Goal: Information Seeking & Learning: Learn about a topic

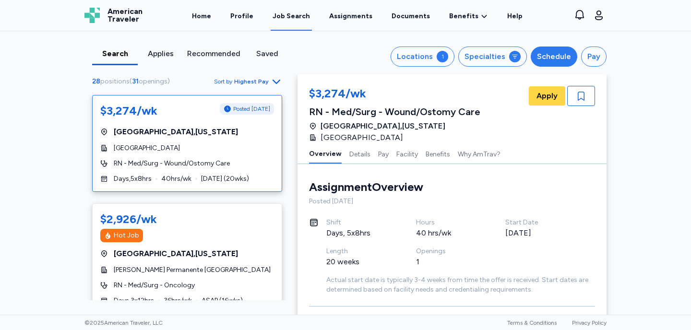
click at [557, 56] on div "Schedule" at bounding box center [554, 57] width 34 height 12
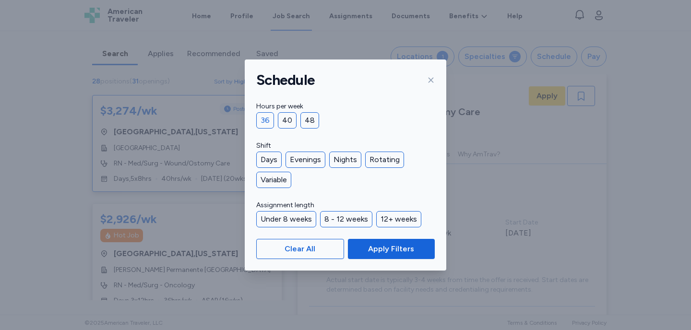
click at [266, 120] on div "36" at bounding box center [265, 120] width 18 height 16
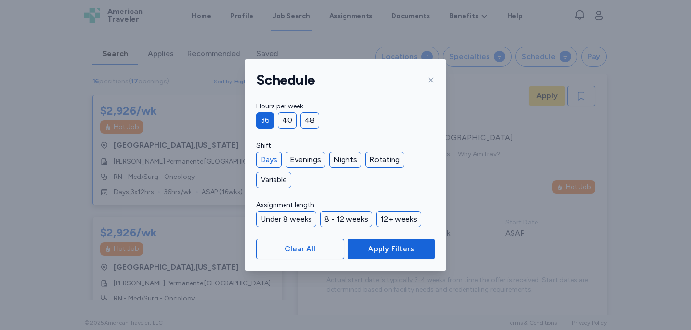
scroll to position [1, 0]
click at [267, 159] on div "Days" at bounding box center [268, 160] width 25 height 16
click at [391, 251] on span "Apply Filters" at bounding box center [391, 249] width 46 height 12
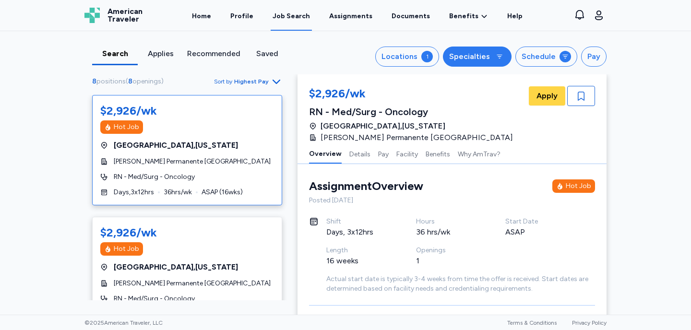
click at [478, 57] on div "Specialties" at bounding box center [469, 57] width 41 height 12
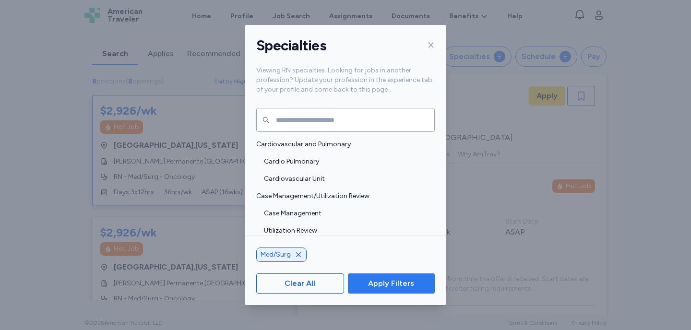
click at [393, 282] on span "Apply Filters" at bounding box center [391, 284] width 46 height 12
